Goal: Transaction & Acquisition: Purchase product/service

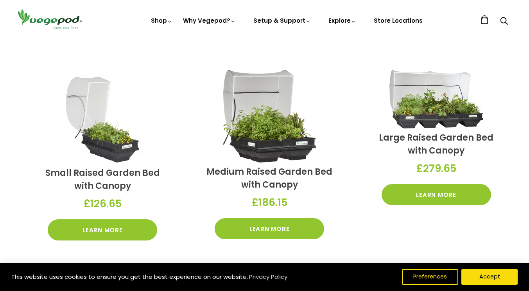
scroll to position [229, 0]
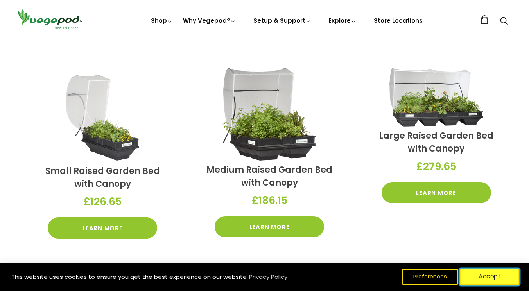
click at [500, 275] on button "Accept" at bounding box center [490, 276] width 60 height 16
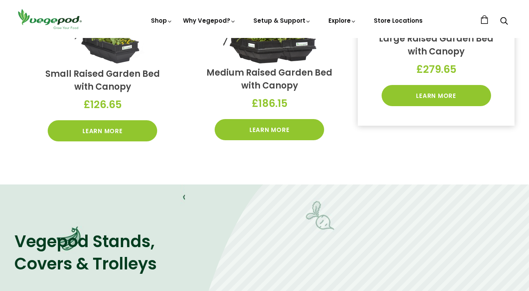
scroll to position [0, 0]
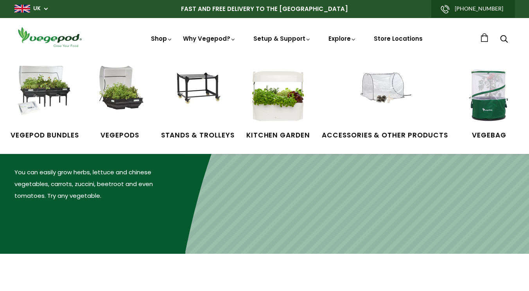
click at [165, 37] on link "Shop" at bounding box center [162, 49] width 22 height 30
click at [40, 86] on img at bounding box center [44, 95] width 59 height 59
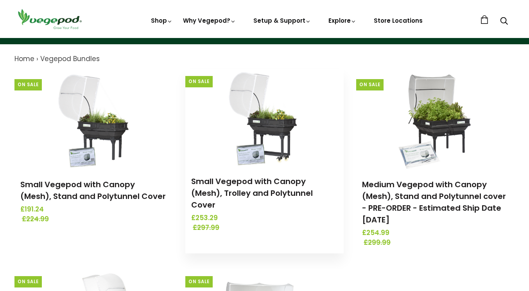
scroll to position [75, 0]
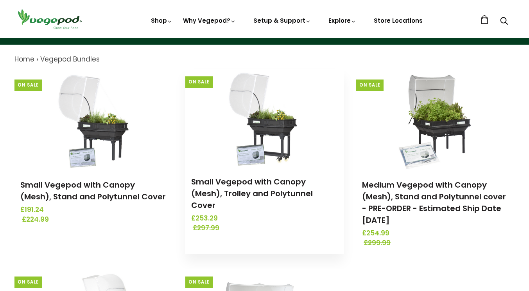
click at [261, 126] on img at bounding box center [264, 118] width 82 height 98
